Goal: Information Seeking & Learning: Learn about a topic

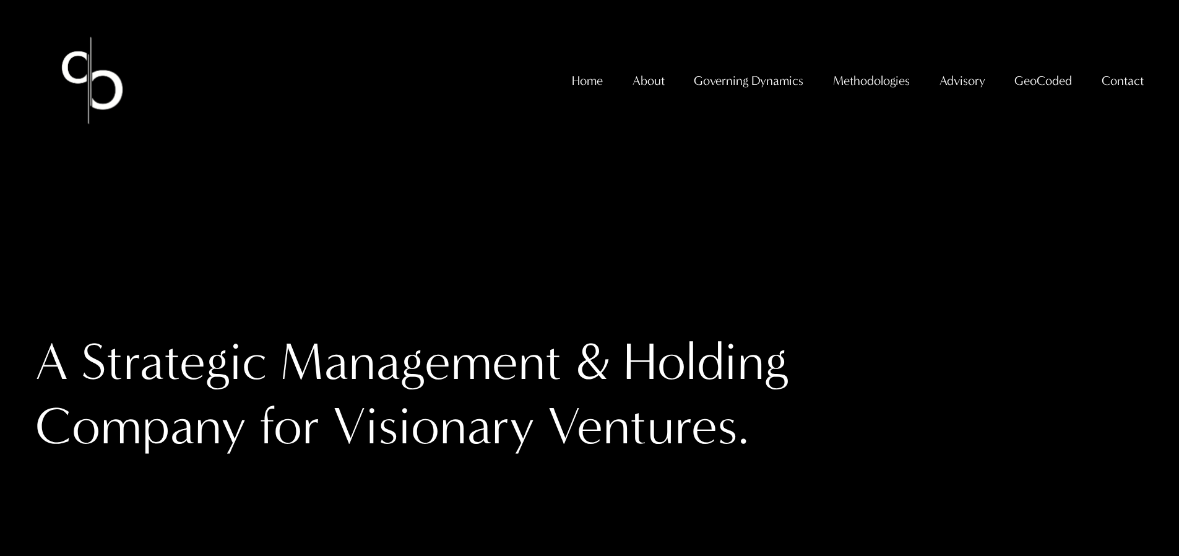
click at [0, 0] on span "GeoCoded Special Reports" at bounding box center [0, 0] width 0 height 0
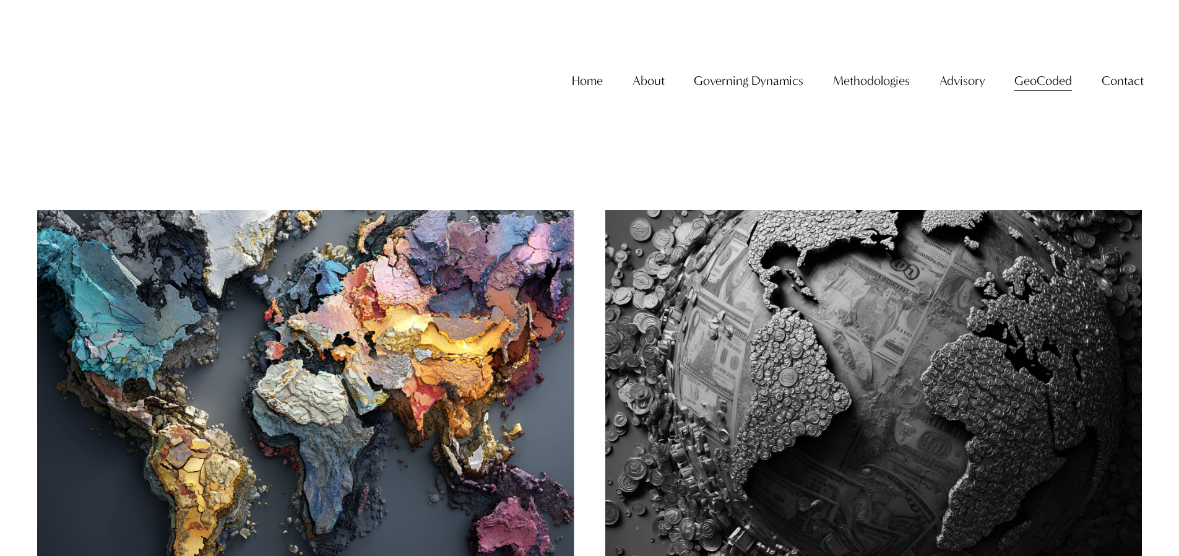
scroll to position [2, 0]
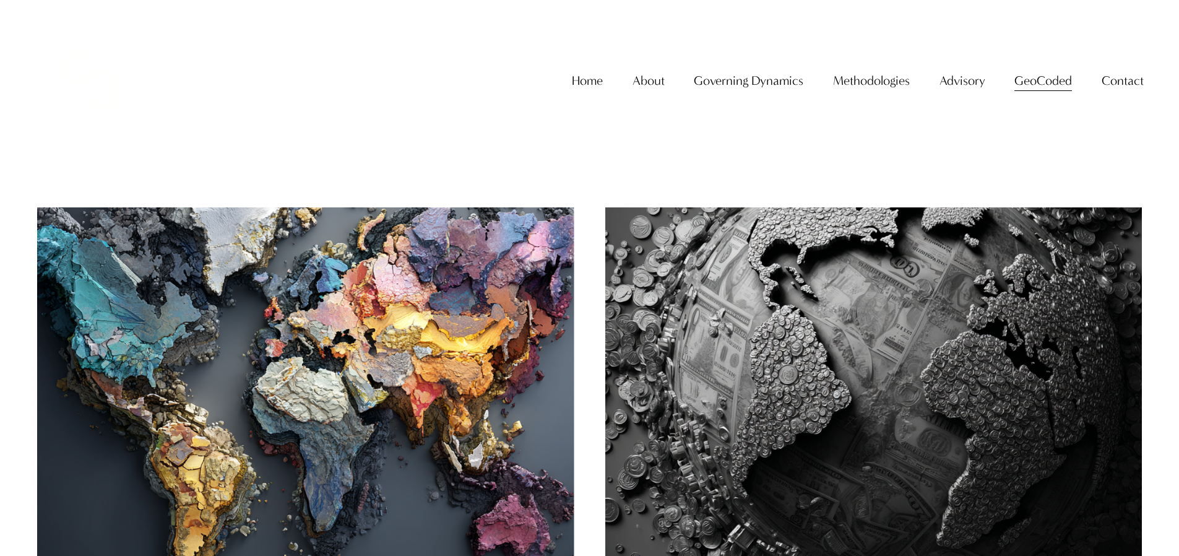
click at [522, 243] on img at bounding box center [305, 386] width 543 height 362
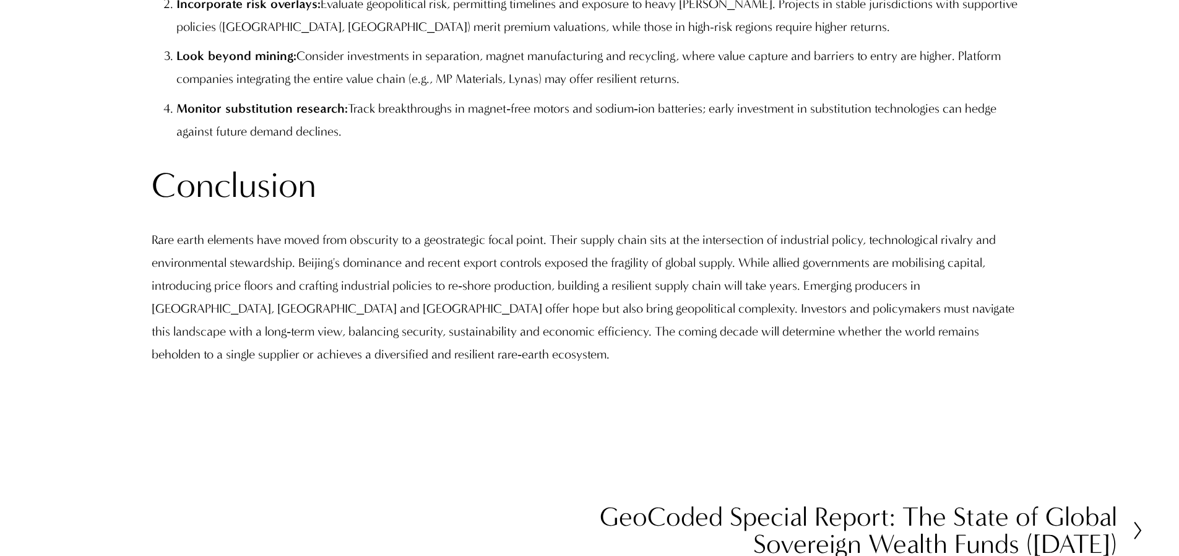
scroll to position [13218, 0]
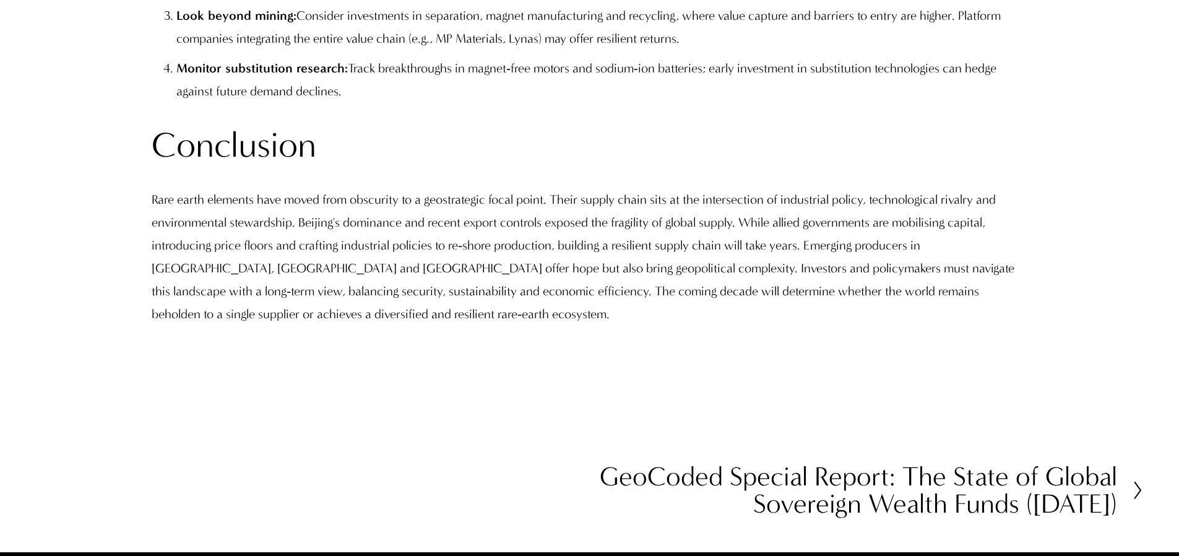
click at [781, 463] on h2 "GeoCoded Special Report: The State of Global Sovereign Wealth Funds ([DATE])" at bounding box center [853, 490] width 527 height 54
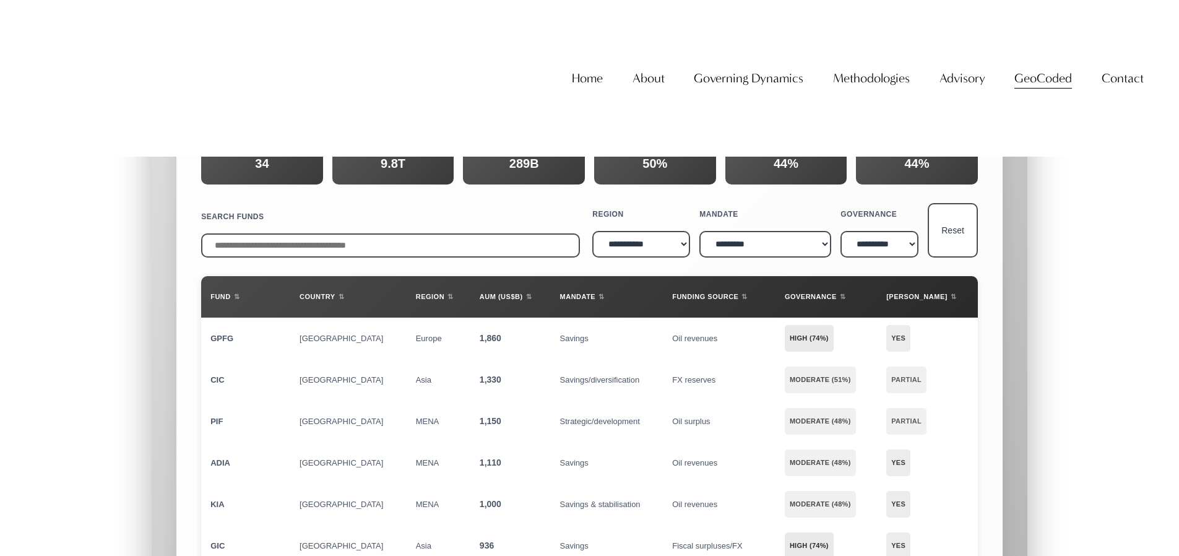
scroll to position [10472, 0]
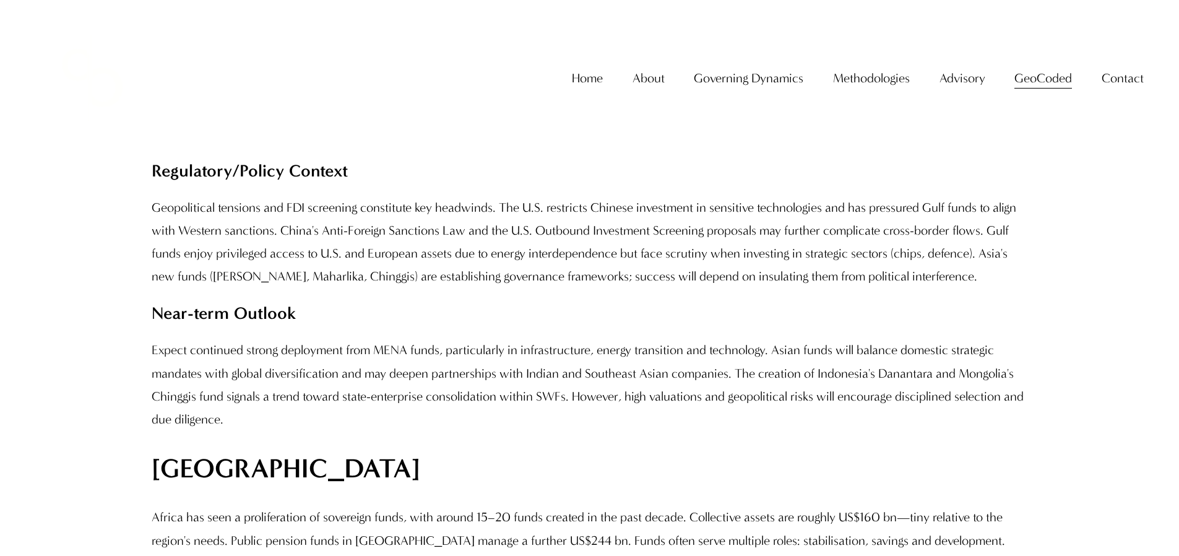
click at [0, 0] on span "GeoCoded Special Reports" at bounding box center [0, 0] width 0 height 0
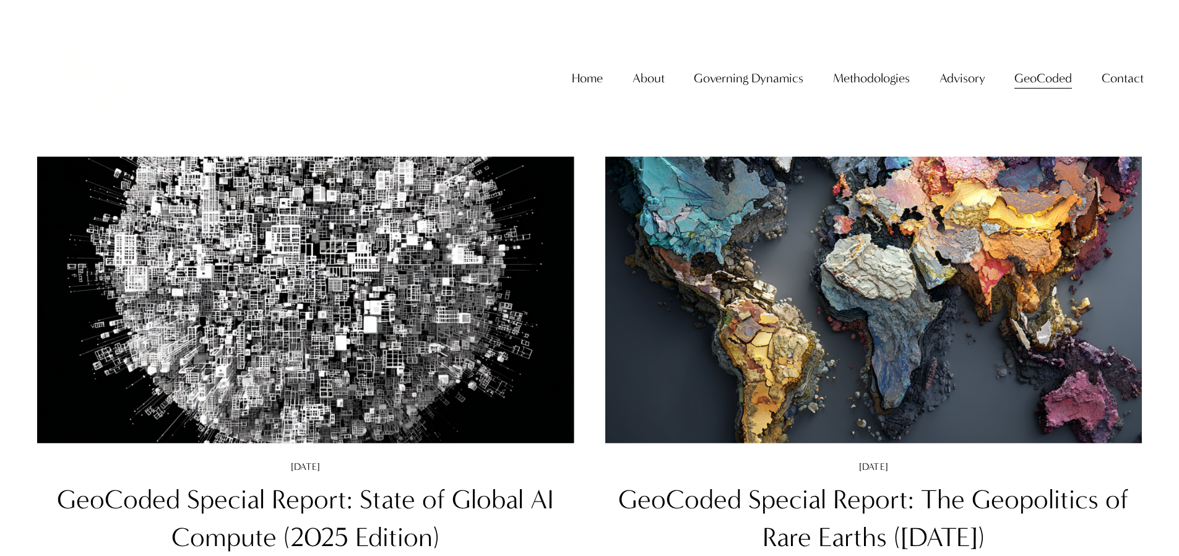
scroll to position [120, 0]
click at [414, 501] on link "GeoCoded Special Report: State of Global AI Compute (2025 Edition)" at bounding box center [305, 518] width 497 height 69
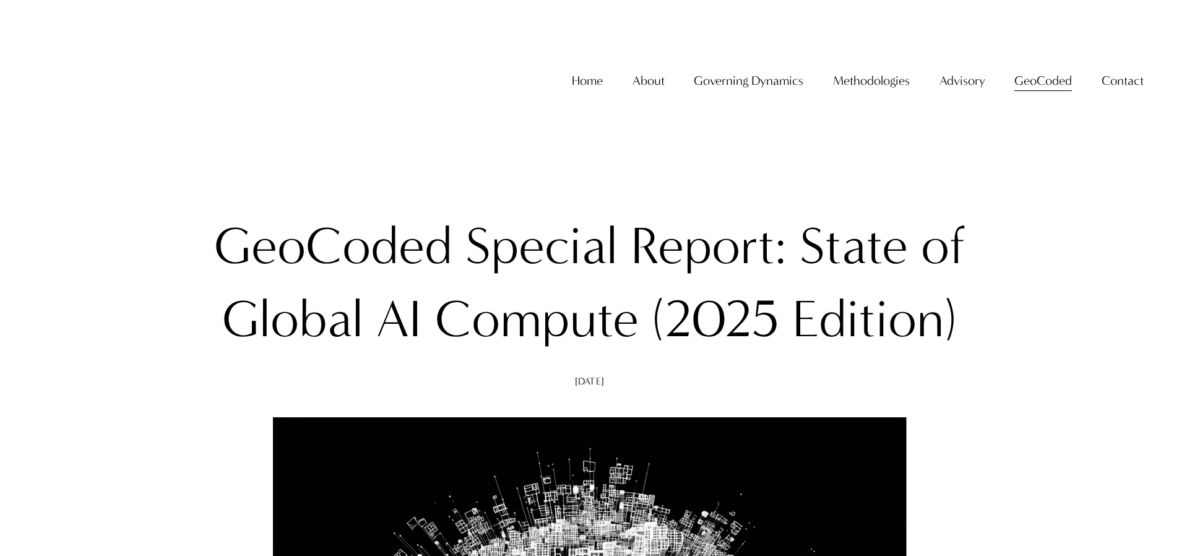
click at [587, 93] on link "Home" at bounding box center [587, 80] width 31 height 25
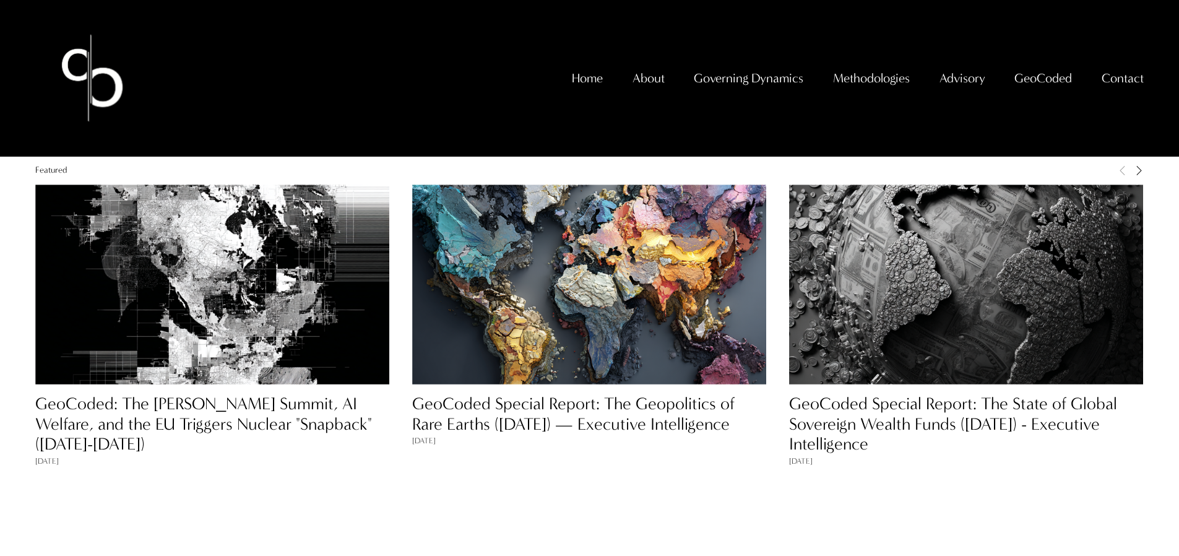
scroll to position [1116, 0]
click at [0, 0] on span "GeoCoded Special Reports" at bounding box center [0, 0] width 0 height 0
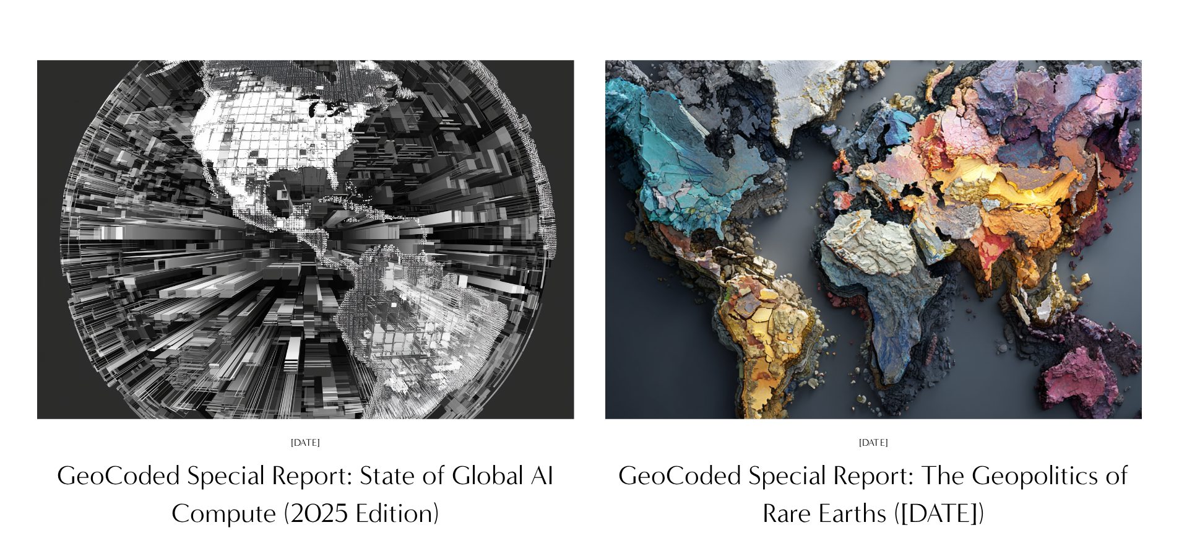
scroll to position [144, 0]
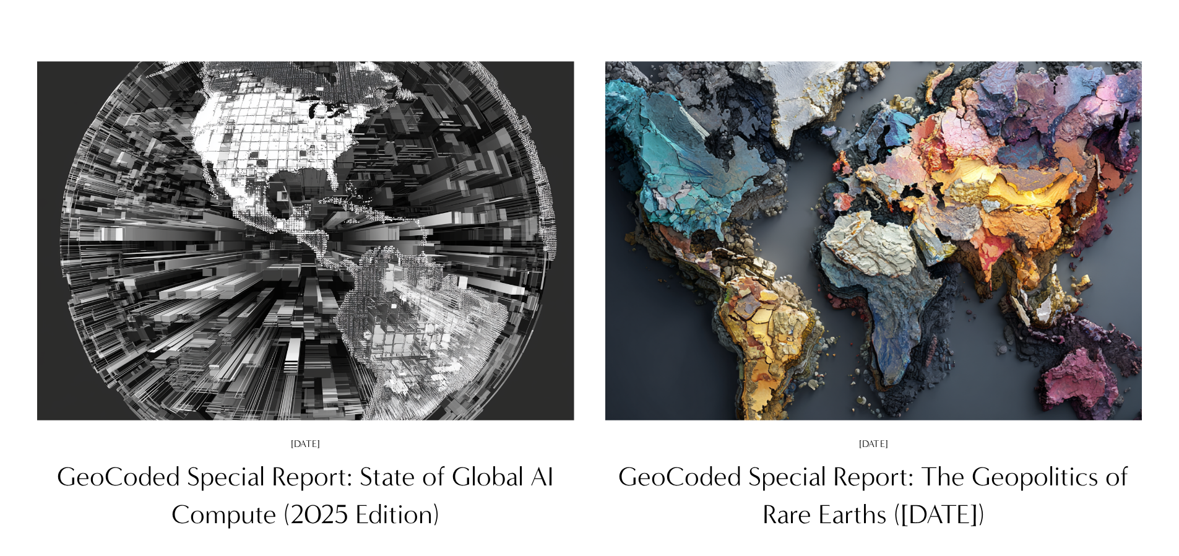
click at [431, 90] on img at bounding box center [305, 240] width 543 height 362
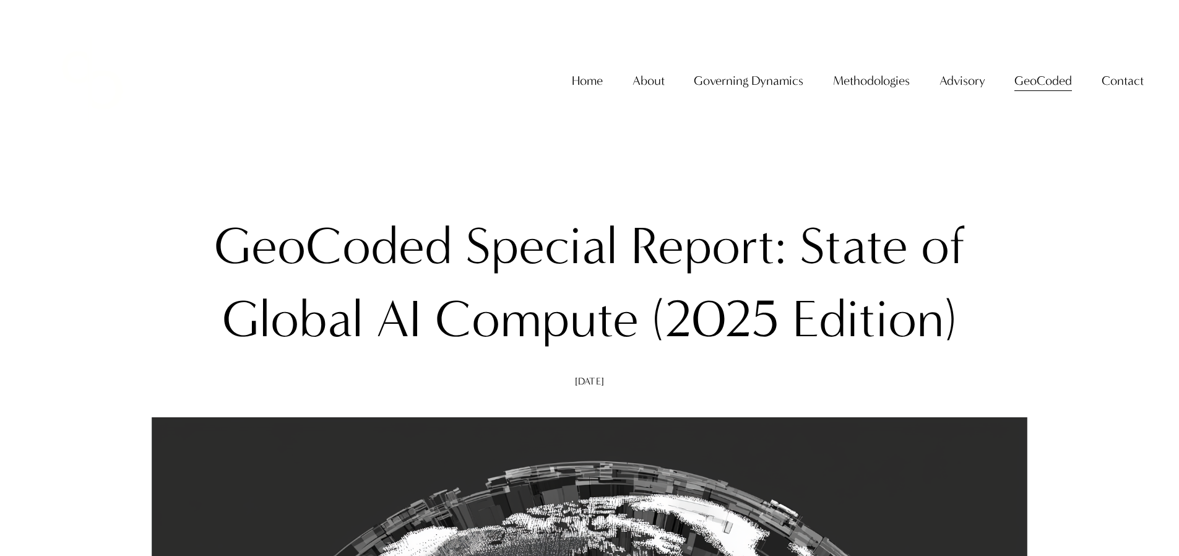
click at [590, 93] on link "Home" at bounding box center [587, 80] width 31 height 25
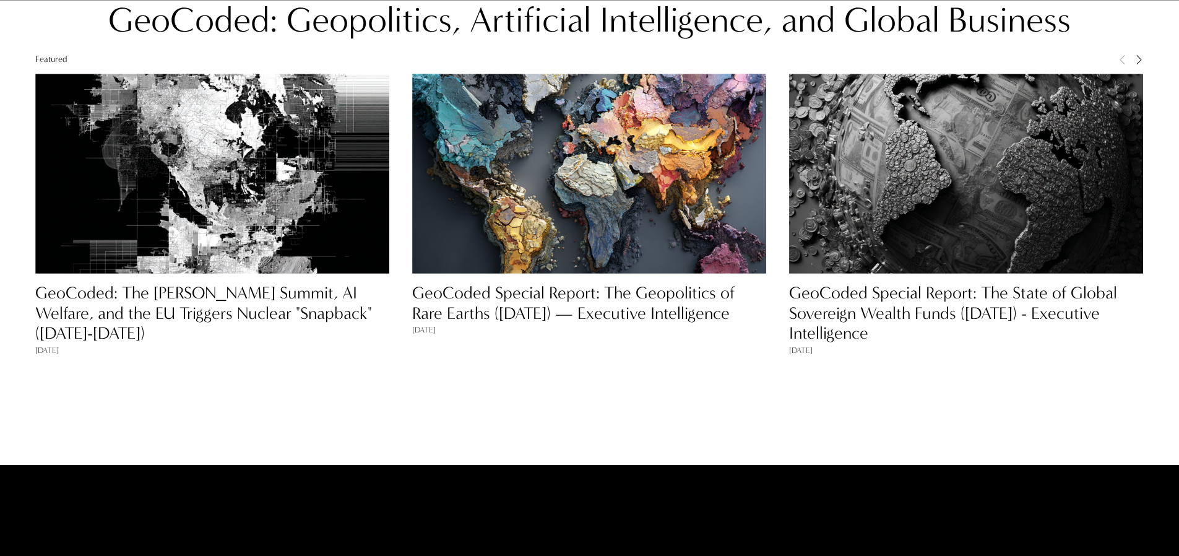
scroll to position [1389, 0]
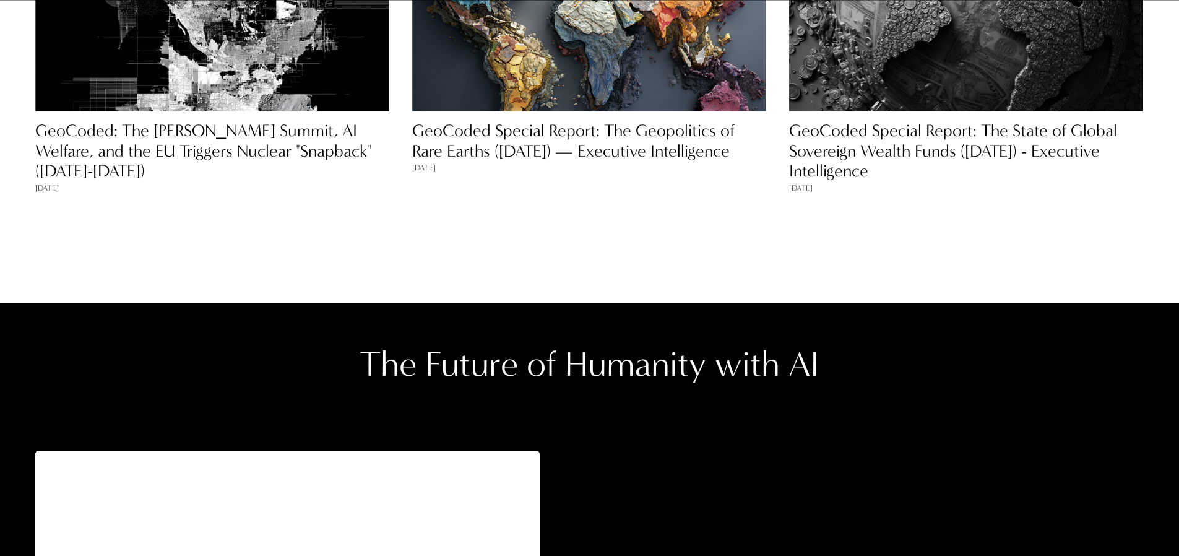
click at [442, 142] on link "GeoCoded Special Report: The Geopolitics of Rare Earths (August 2025) — Executi…" at bounding box center [573, 141] width 322 height 40
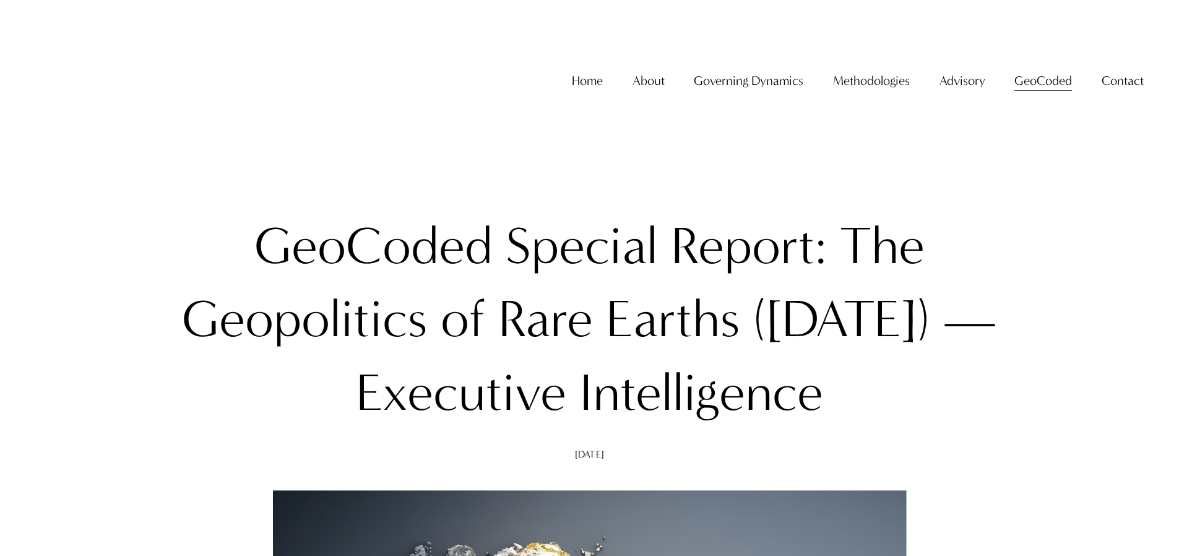
click at [0, 0] on span "GeoCoded Special Reports" at bounding box center [0, 0] width 0 height 0
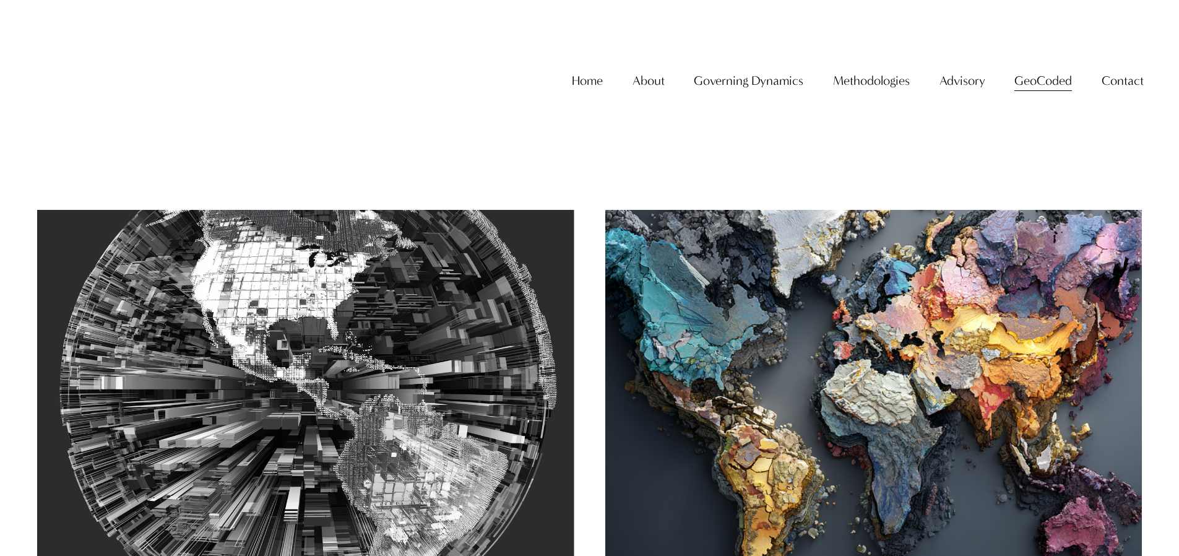
click at [502, 304] on img at bounding box center [305, 389] width 543 height 362
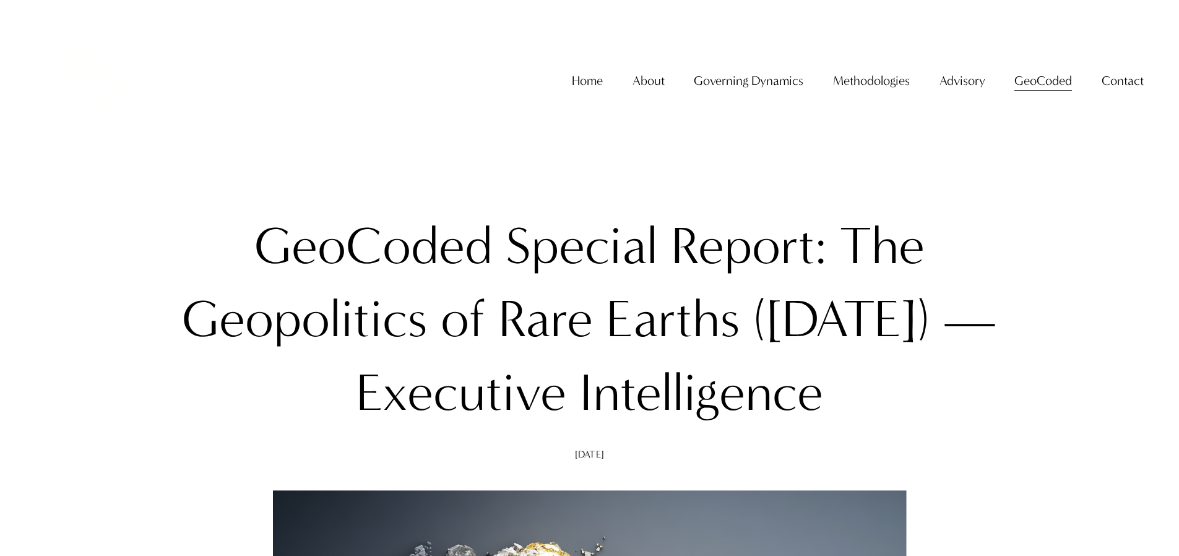
click at [293, 247] on h1 "GeoCoded Special Report: The Geopolitics of Rare Earths ([DATE]) — Executive In…" at bounding box center [590, 320] width 876 height 220
drag, startPoint x: 260, startPoint y: 247, endPoint x: 923, endPoint y: 373, distance: 674.6
click at [923, 373] on h1 "GeoCoded Special Report: The Geopolitics of Rare Earths ([DATE]) — Executive In…" at bounding box center [590, 320] width 876 height 220
copy h1 "GeoCoded Special Report: The Geopolitics of Rare Earths ([DATE]) — Executive In…"
click at [586, 87] on link "Home" at bounding box center [587, 80] width 31 height 25
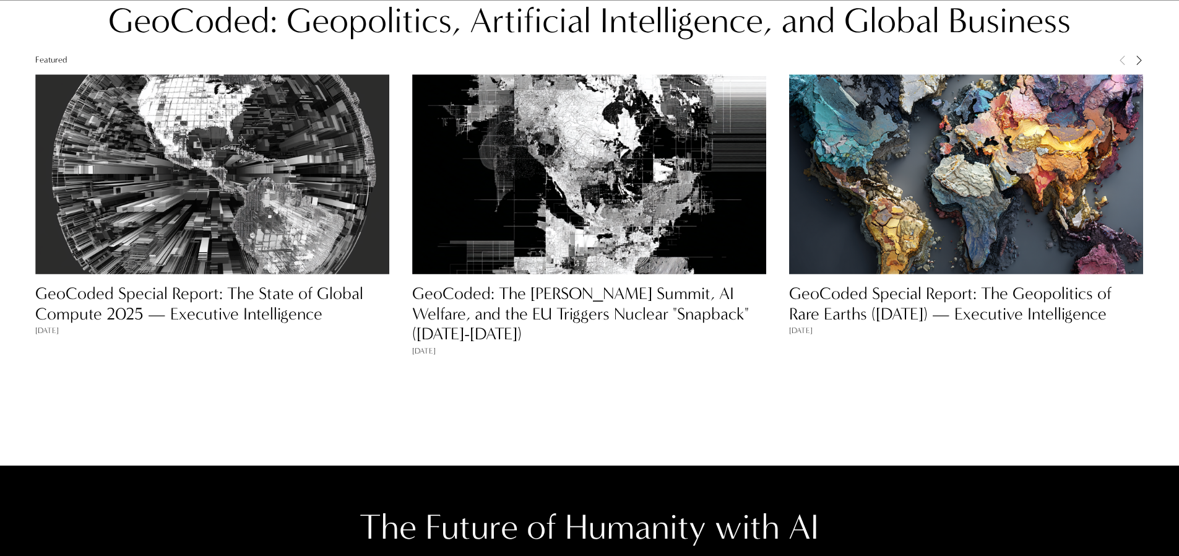
scroll to position [1226, 0]
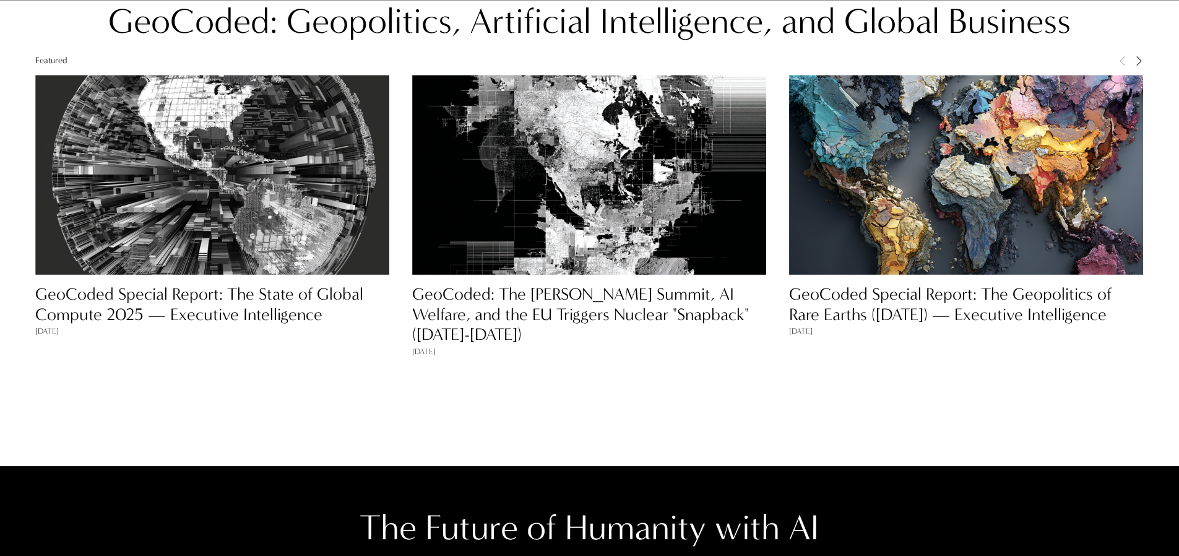
click at [313, 298] on link "GeoCoded Special Report: The State of Global Compute 2025 — Executive Intellige…" at bounding box center [199, 304] width 328 height 40
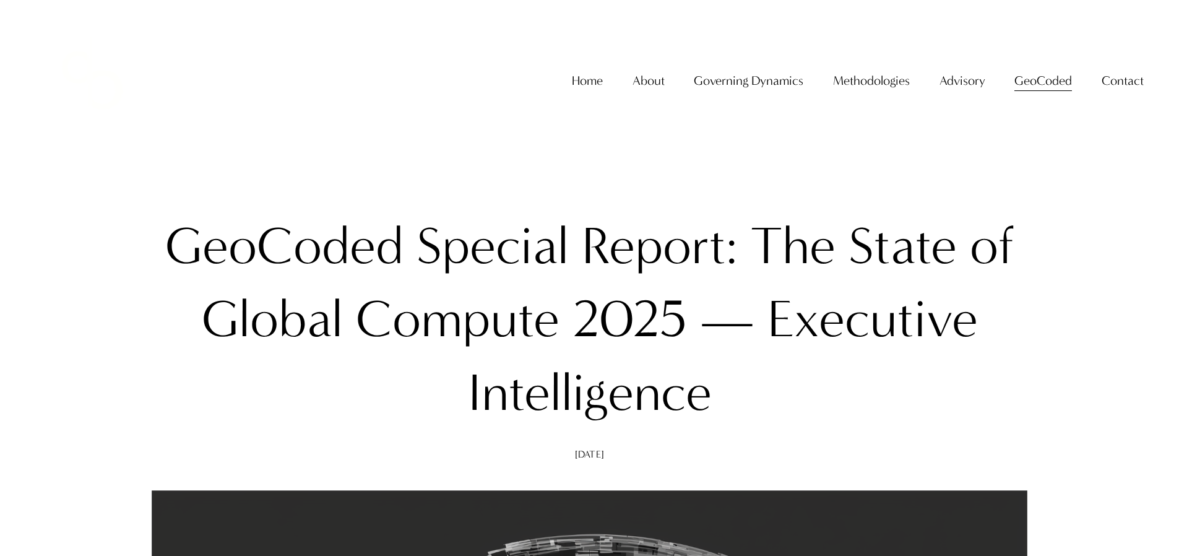
click at [0, 0] on span "GeoCoded Special Reports" at bounding box center [0, 0] width 0 height 0
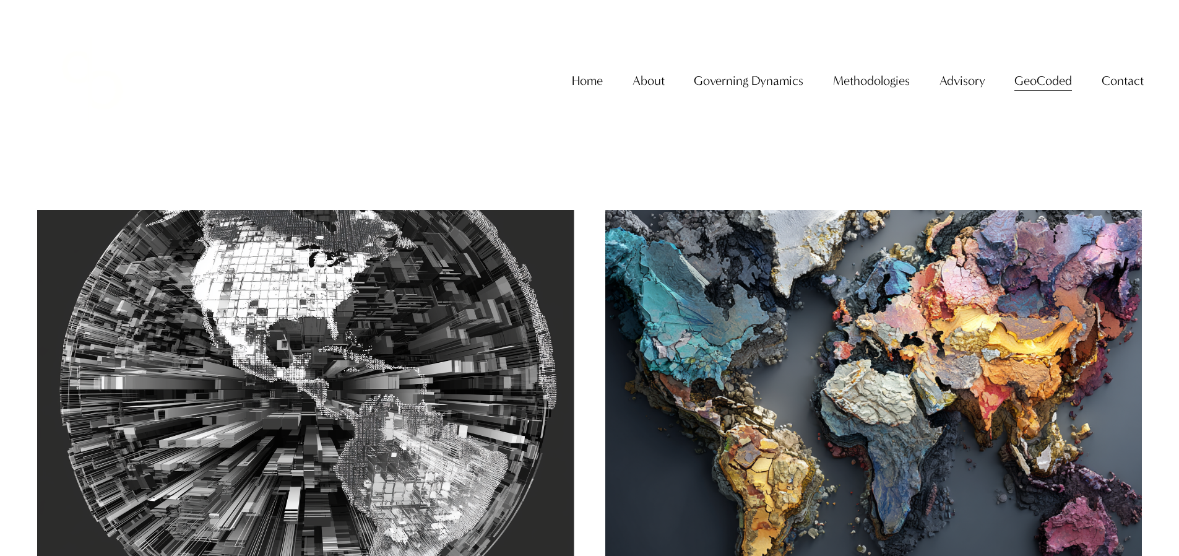
click at [496, 292] on img at bounding box center [305, 389] width 543 height 362
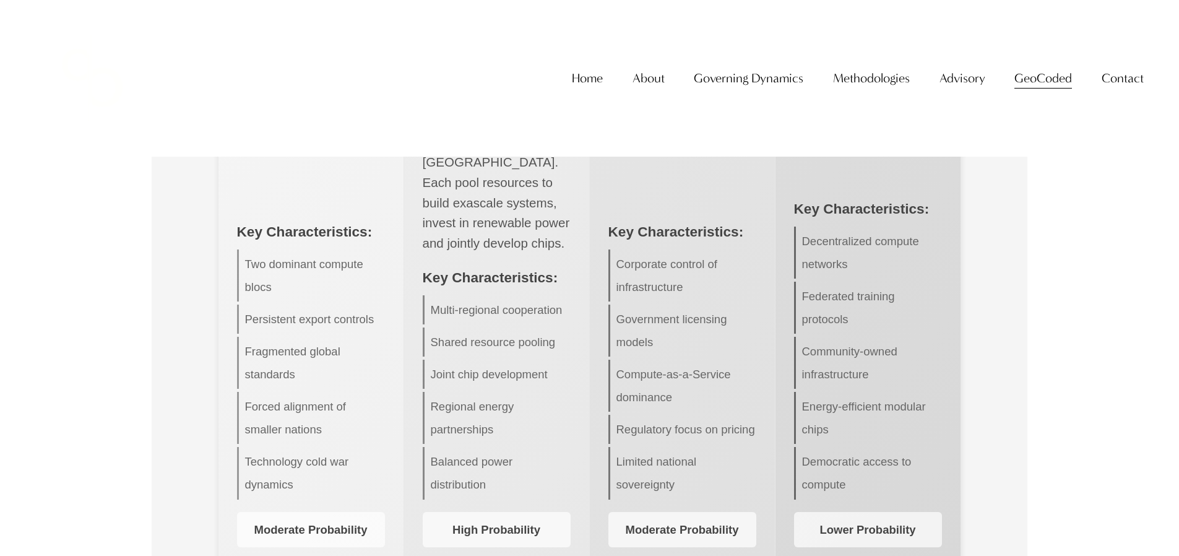
scroll to position [13504, 0]
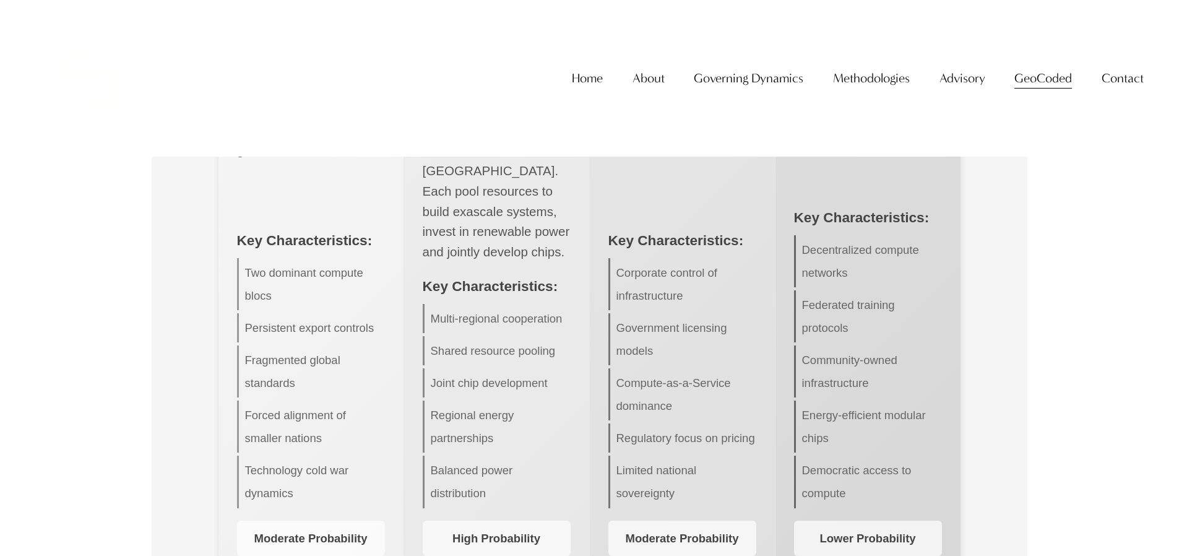
drag, startPoint x: 359, startPoint y: 511, endPoint x: 142, endPoint y: 383, distance: 251.6
copy div "GeoCoded Special Report – Disclaimer Purpose This report is for informational u…"
click at [591, 91] on link "Home" at bounding box center [587, 78] width 31 height 25
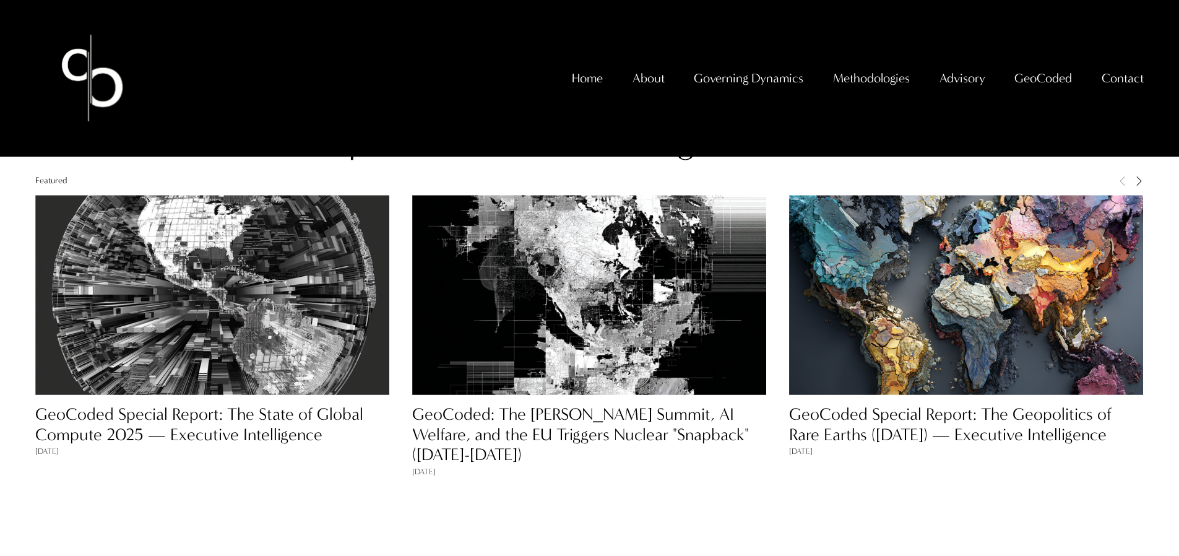
scroll to position [1087, 0]
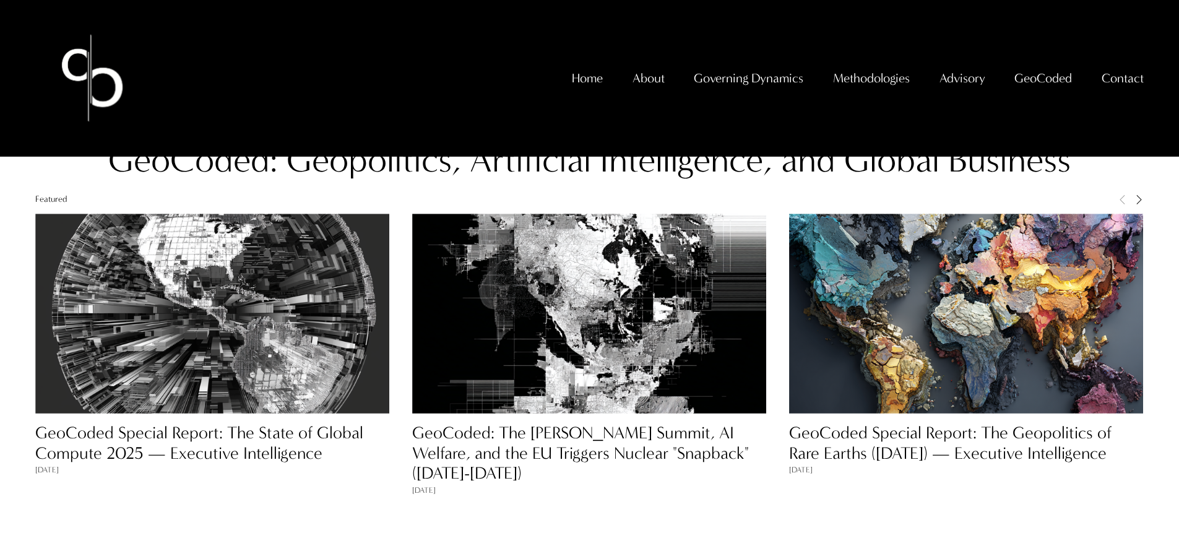
click at [178, 359] on img at bounding box center [212, 313] width 354 height 354
